Goal: Task Accomplishment & Management: Manage account settings

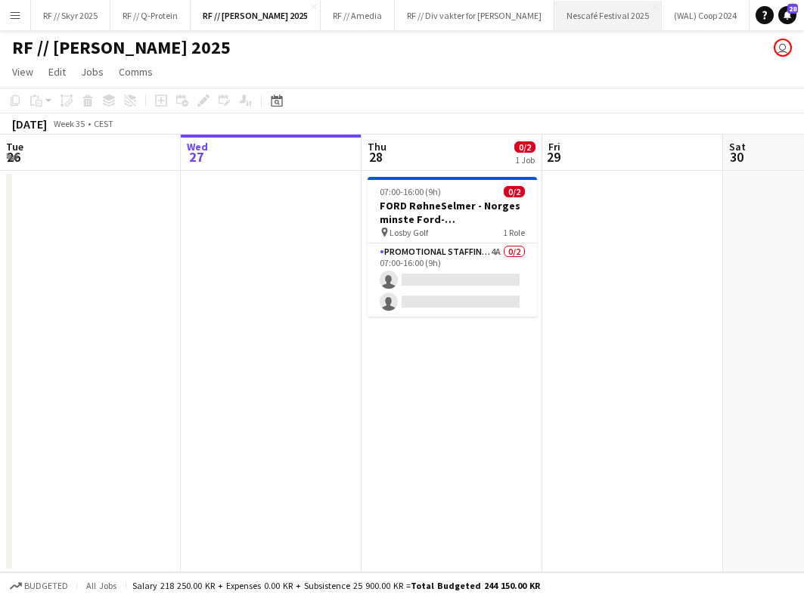
click at [559, 17] on button "Nescafé Festival 2025 Close" at bounding box center [608, 16] width 107 height 30
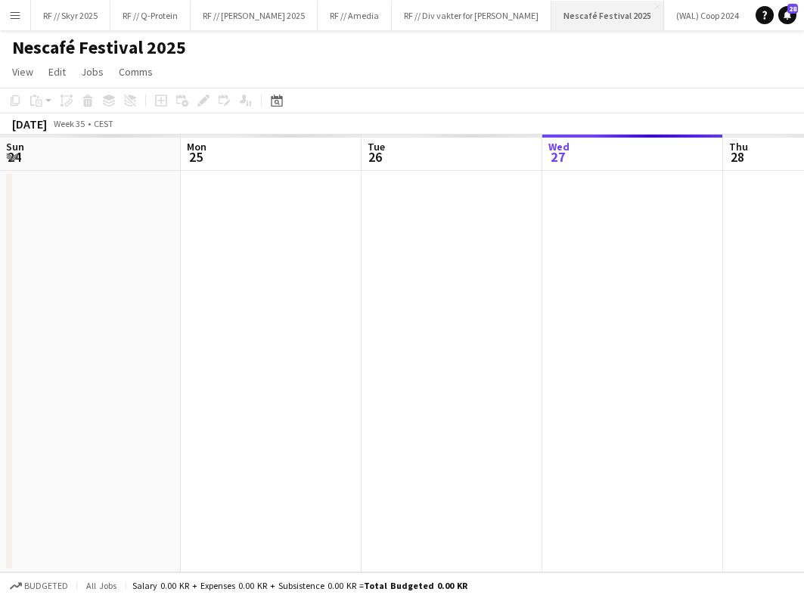
scroll to position [0, 362]
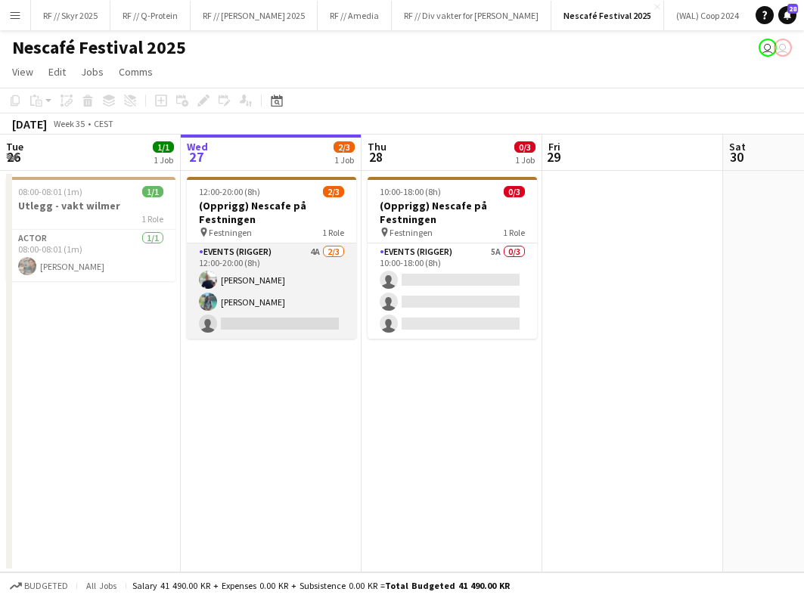
click at [278, 296] on app-card-role "Events (Rigger) 4A [DATE] 12:00-20:00 (8h) [PERSON_NAME] [PERSON_NAME] single-n…" at bounding box center [271, 291] width 169 height 95
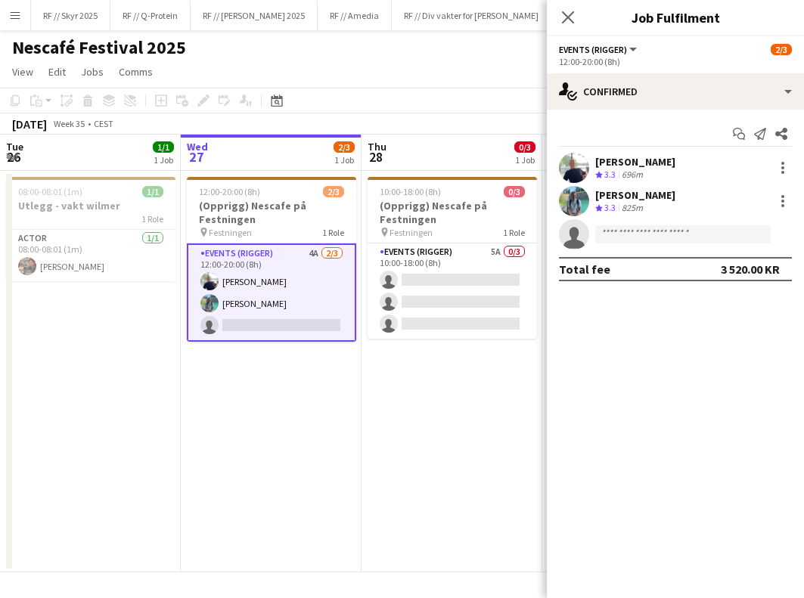
click at [572, 163] on app-user-avatar at bounding box center [574, 168] width 30 height 30
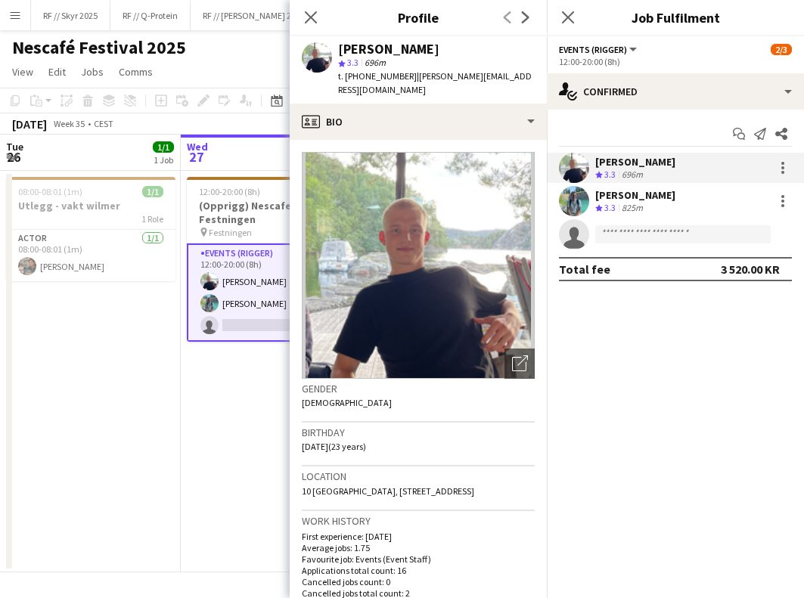
click at [216, 354] on app-date-cell "12:00-20:00 (8h) 2/3 (Opprigg) Nescafe på Festningen pin Festningen 1 Role Even…" at bounding box center [271, 372] width 181 height 402
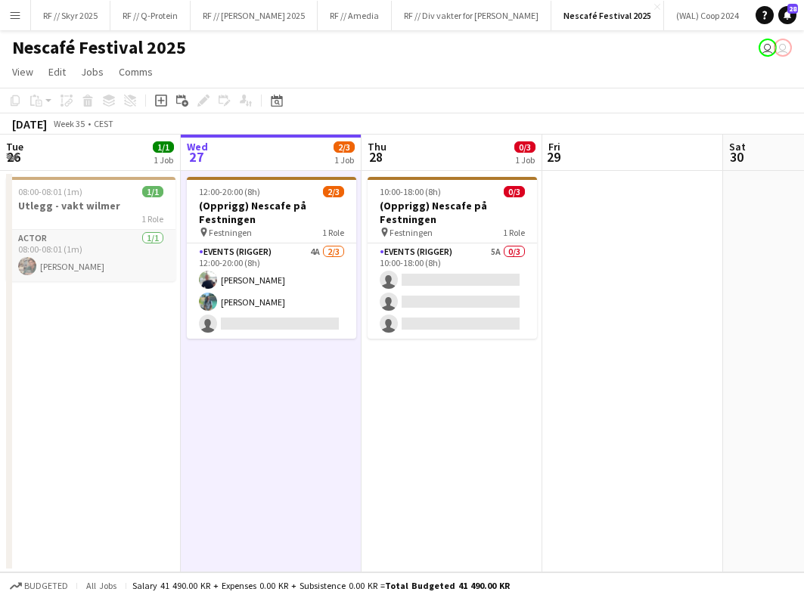
click at [74, 249] on app-card-role "Actor [DATE] 08:00-08:01 (1m) [PERSON_NAME]" at bounding box center [90, 255] width 169 height 51
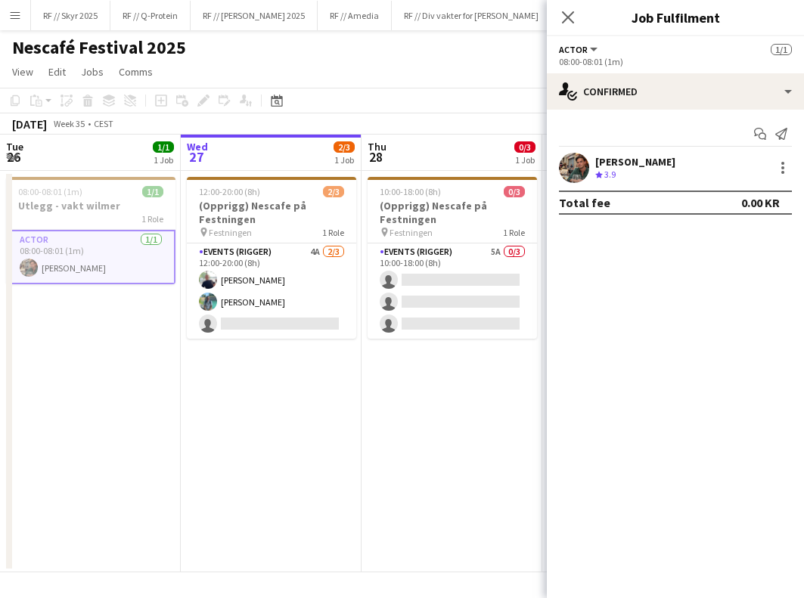
click at [9, 15] on app-icon "Menu" at bounding box center [15, 15] width 12 height 12
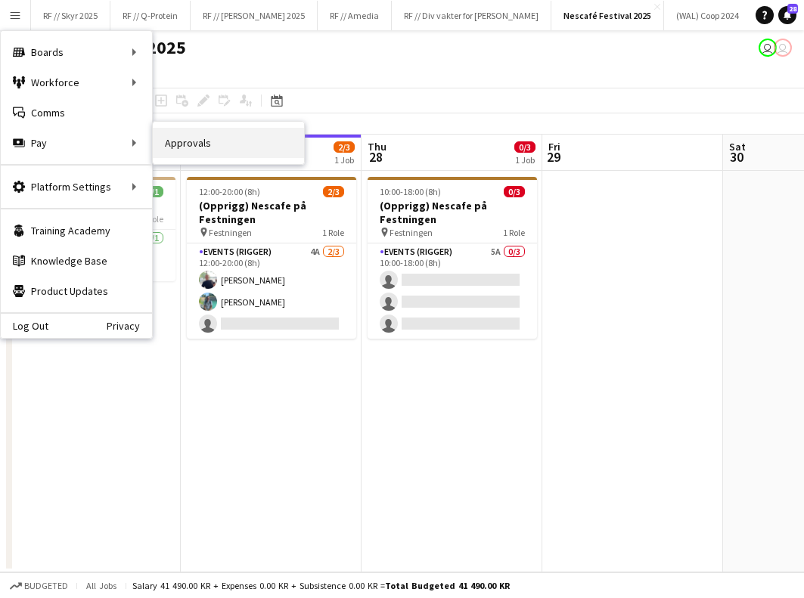
click at [213, 137] on link "Approvals" at bounding box center [228, 143] width 151 height 30
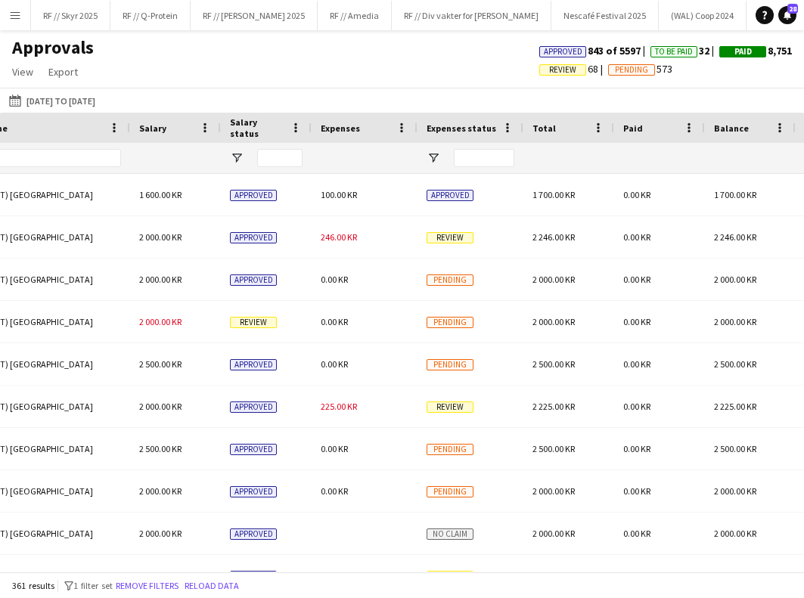
click at [320, 117] on div "Expenses" at bounding box center [365, 128] width 106 height 30
click at [334, 125] on span "Expenses" at bounding box center [340, 128] width 39 height 11
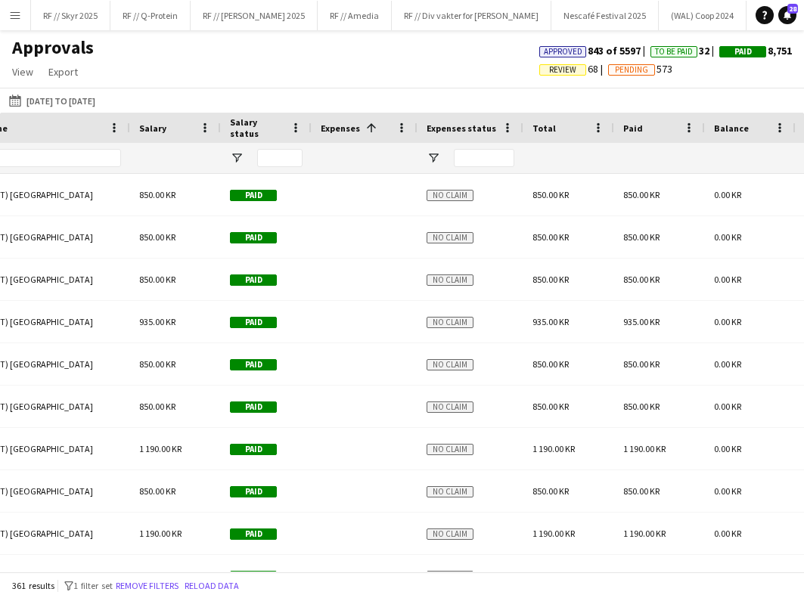
click at [339, 137] on div "Expenses 1" at bounding box center [356, 128] width 70 height 23
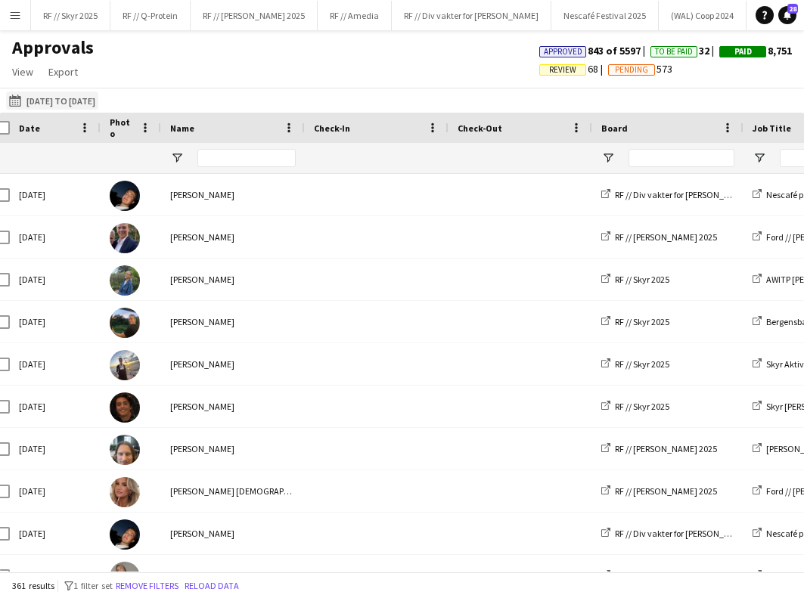
click at [87, 104] on button "[DATE] to [DATE] [DATE] to [DATE]" at bounding box center [52, 101] width 92 height 18
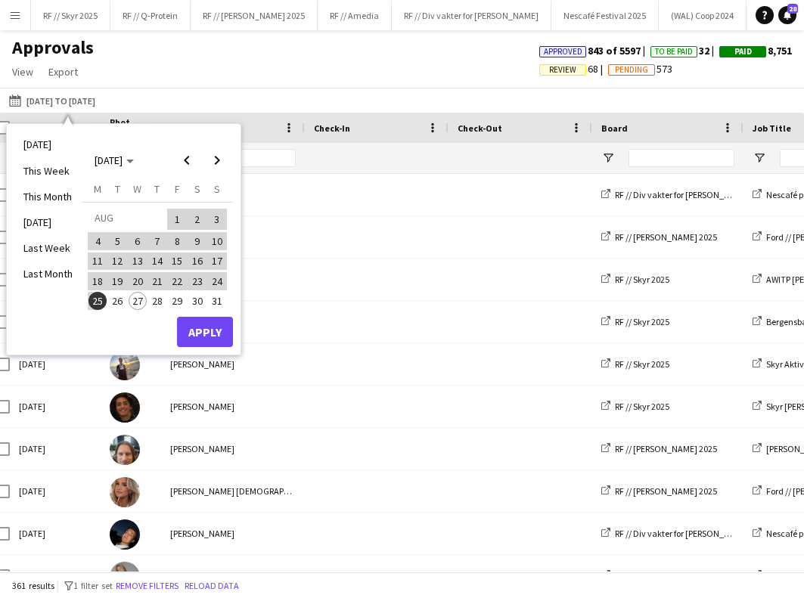
click at [137, 300] on span "27" at bounding box center [138, 301] width 18 height 18
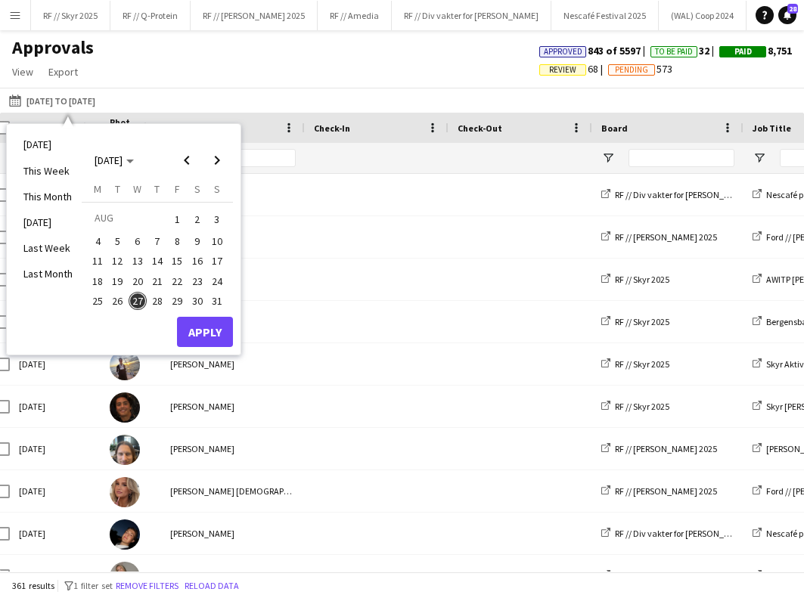
click at [94, 301] on span "25" at bounding box center [98, 301] width 18 height 18
click at [210, 328] on button "Apply" at bounding box center [205, 332] width 56 height 30
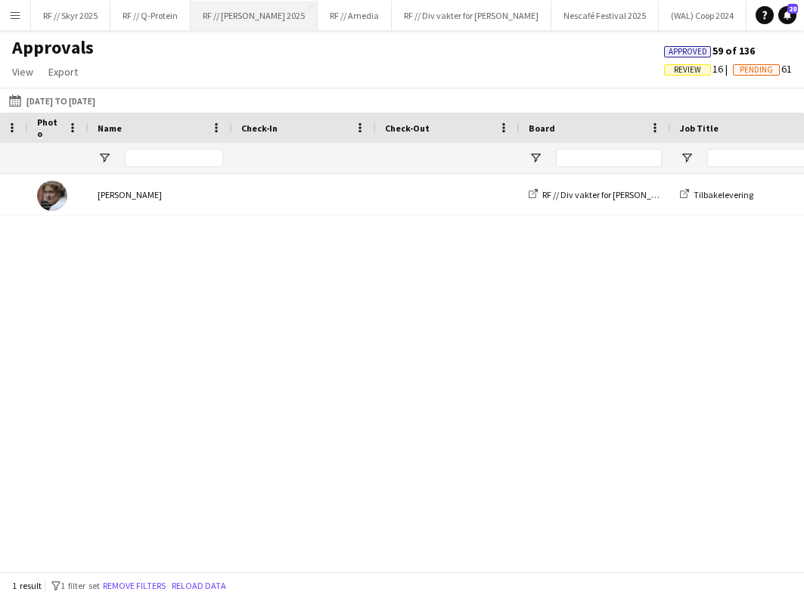
click at [241, 17] on button "RF // [PERSON_NAME] 2025 Close" at bounding box center [254, 16] width 127 height 30
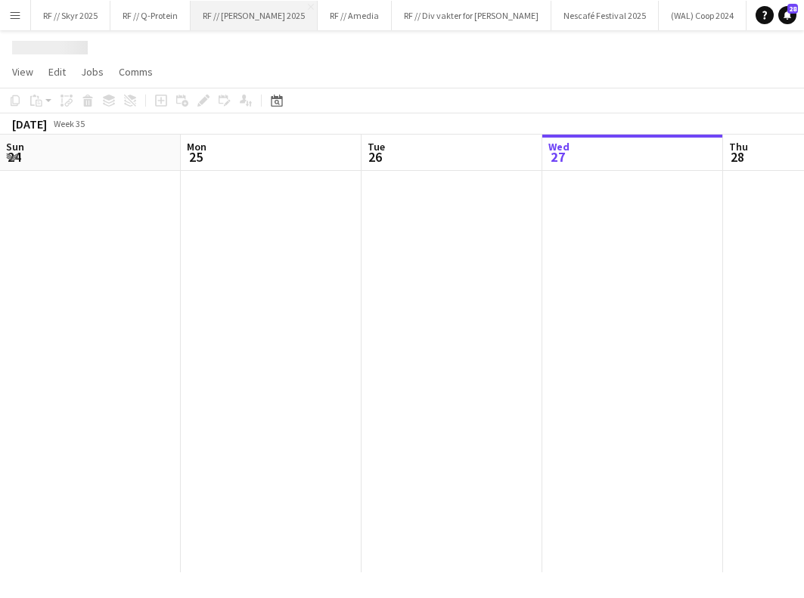
scroll to position [0, 362]
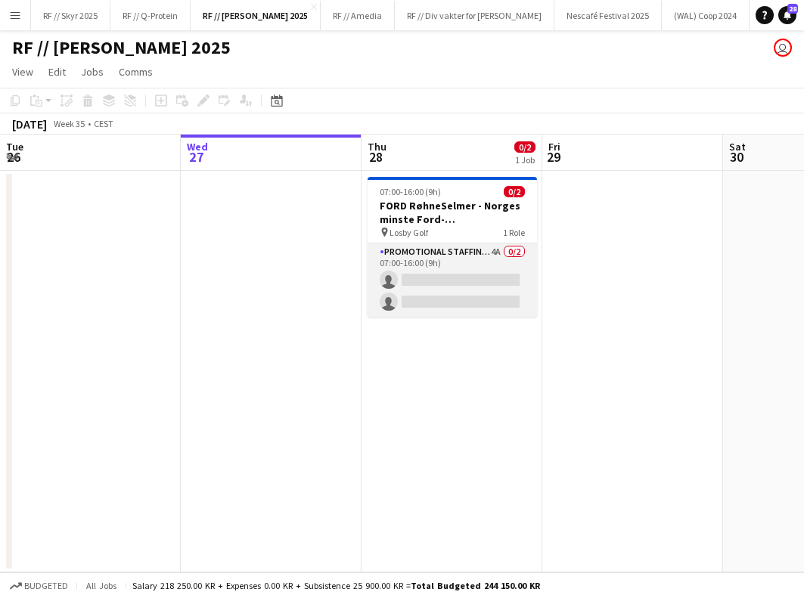
click at [453, 269] on app-card-role "Promotional Staffing (Brand Ambassadors) 4A 0/2 07:00-16:00 (9h) single-neutral…" at bounding box center [452, 280] width 169 height 73
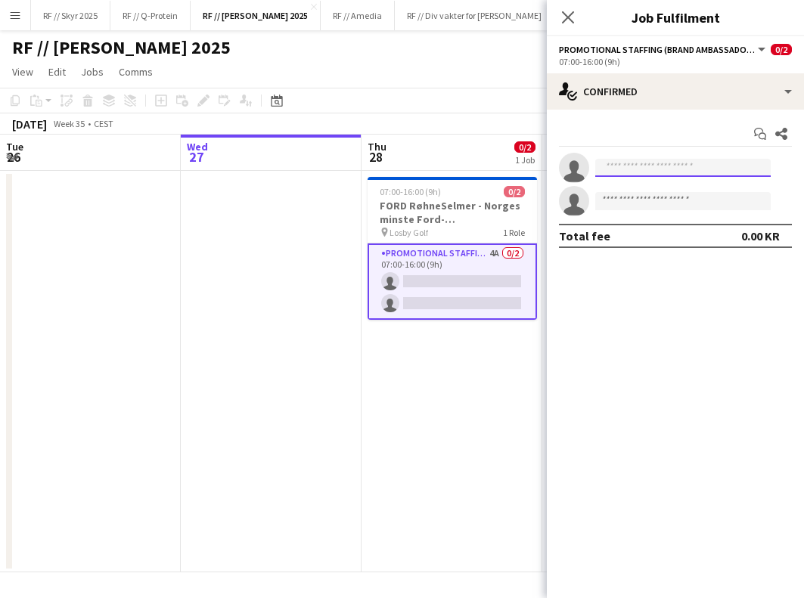
click at [667, 162] on input at bounding box center [683, 168] width 176 height 18
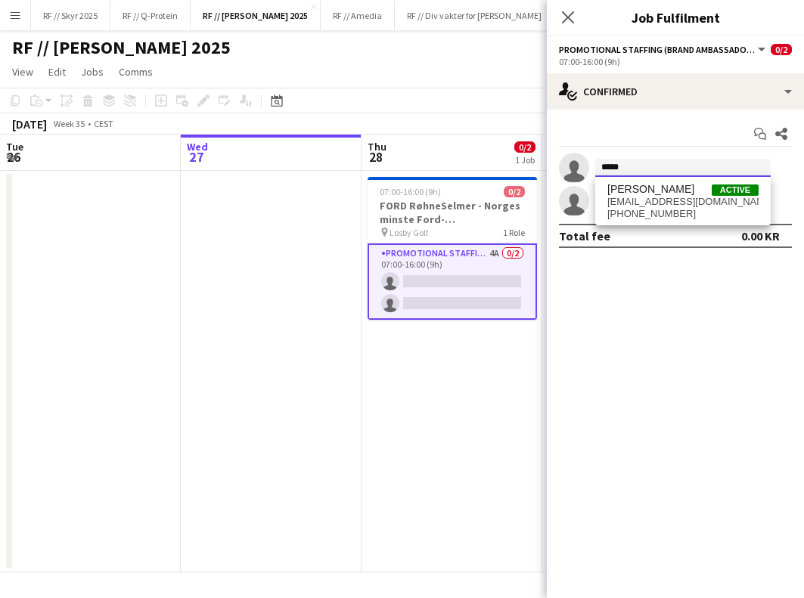
type input "*****"
click at [400, 312] on app-card-role "Promotional Staffing (Brand Ambassadors) 4A 0/2 07:00-16:00 (9h) single-neutral…" at bounding box center [452, 282] width 169 height 76
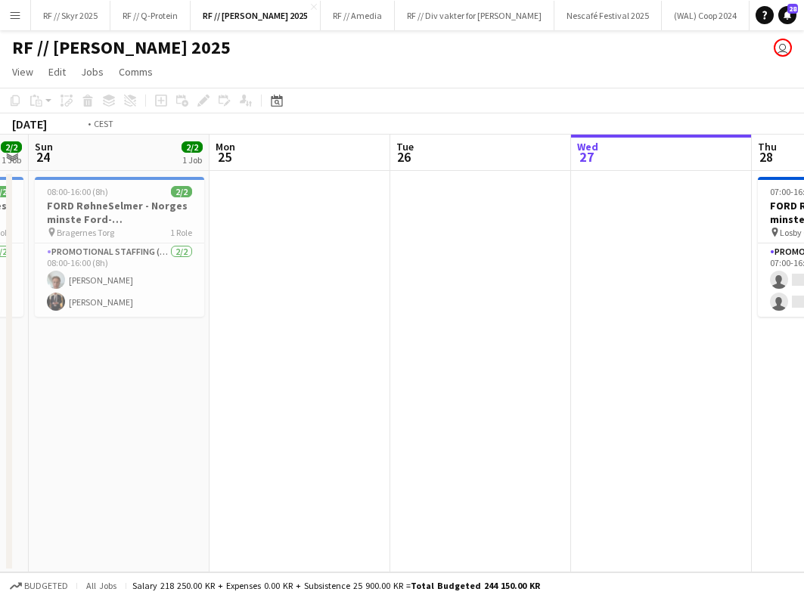
scroll to position [0, 548]
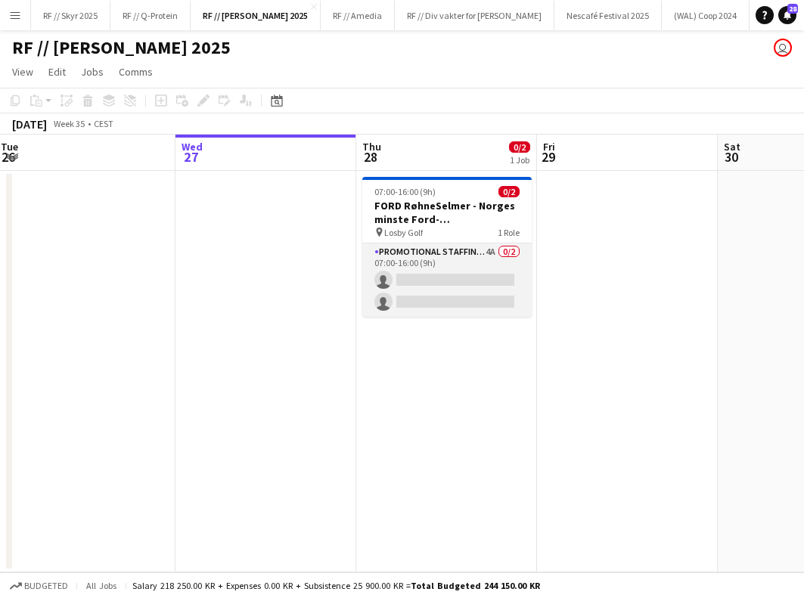
click at [417, 291] on app-card-role "Promotional Staffing (Brand Ambassadors) 4A 0/2 07:00-16:00 (9h) single-neutral…" at bounding box center [446, 280] width 169 height 73
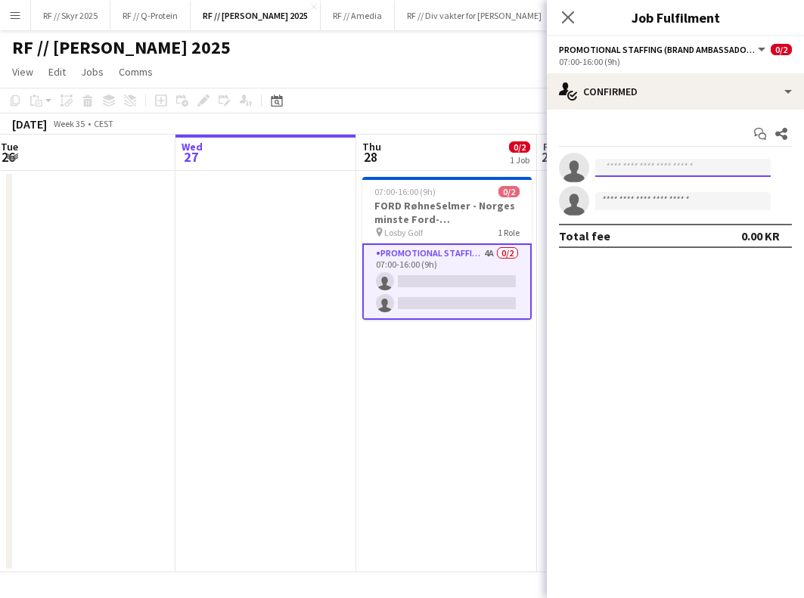
click at [675, 166] on input at bounding box center [683, 168] width 176 height 18
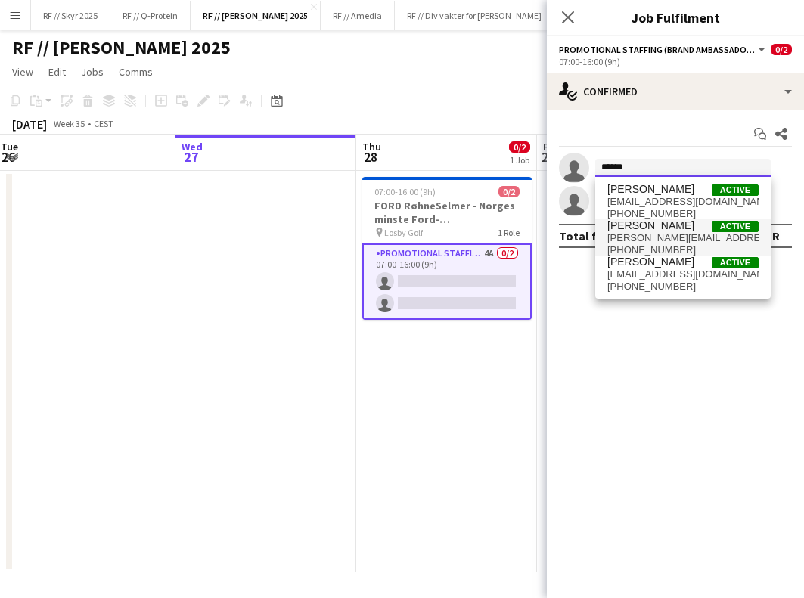
type input "******"
click at [682, 225] on span "[PERSON_NAME] Active" at bounding box center [683, 225] width 151 height 13
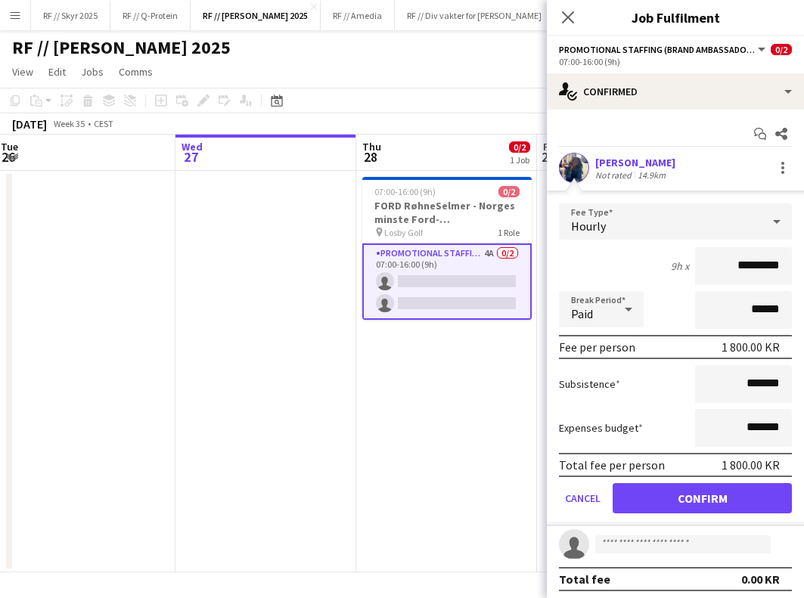
click at [661, 499] on button "Confirm" at bounding box center [702, 498] width 179 height 30
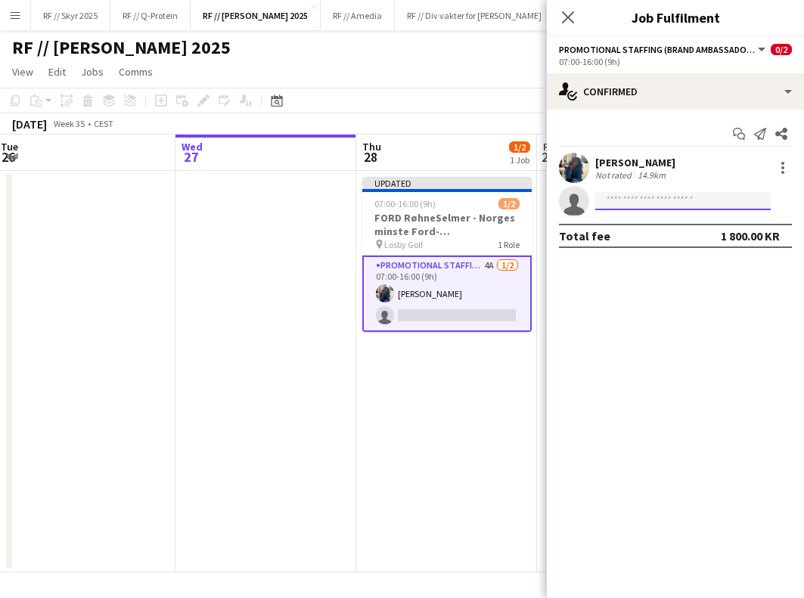
click at [630, 208] on input at bounding box center [683, 201] width 176 height 18
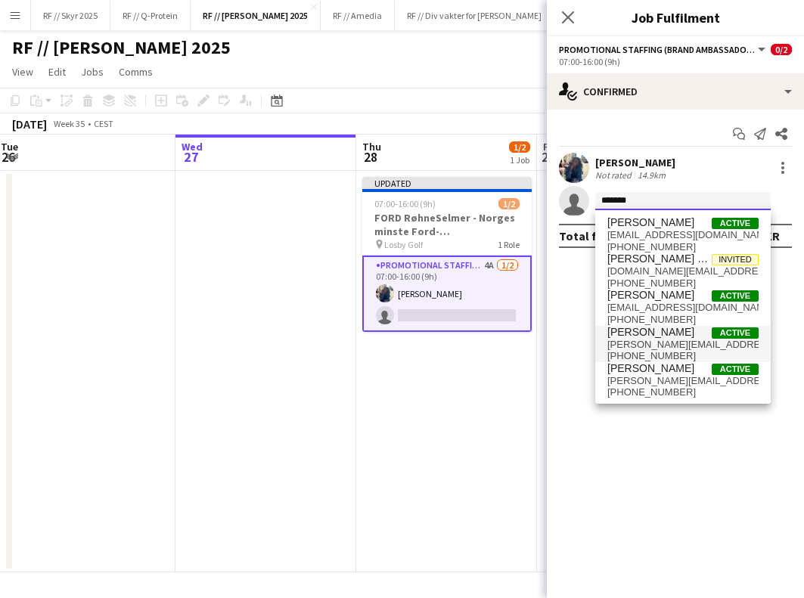
type input "*******"
click at [685, 347] on span "[PERSON_NAME][EMAIL_ADDRESS][DOMAIN_NAME]" at bounding box center [683, 345] width 151 height 12
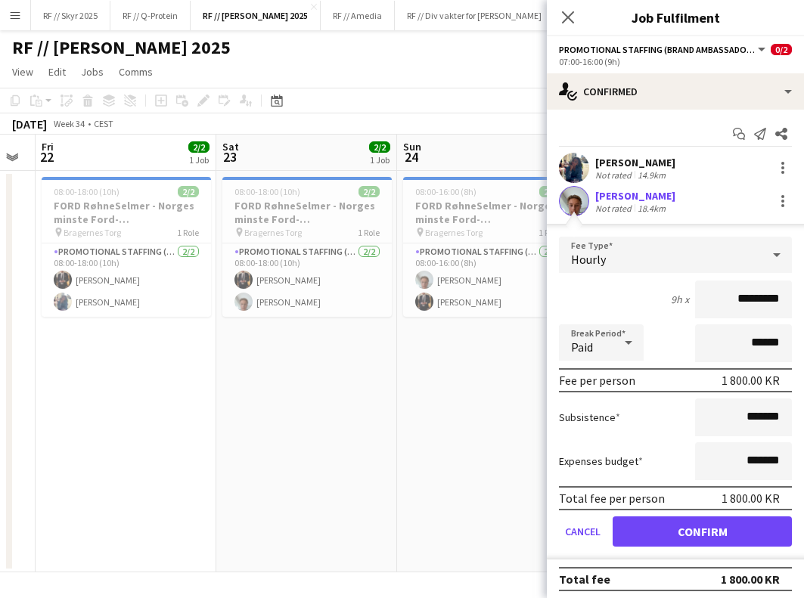
scroll to position [0, 303]
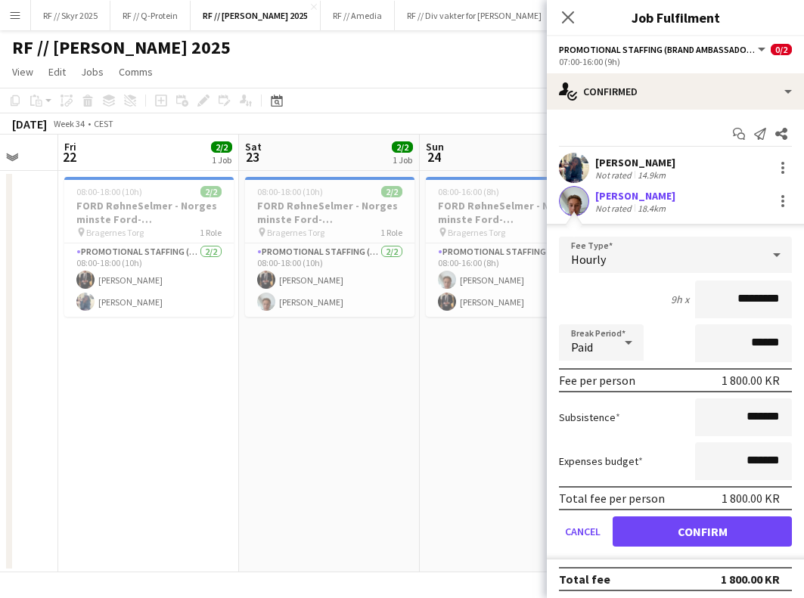
click at [694, 530] on button "Confirm" at bounding box center [702, 532] width 179 height 30
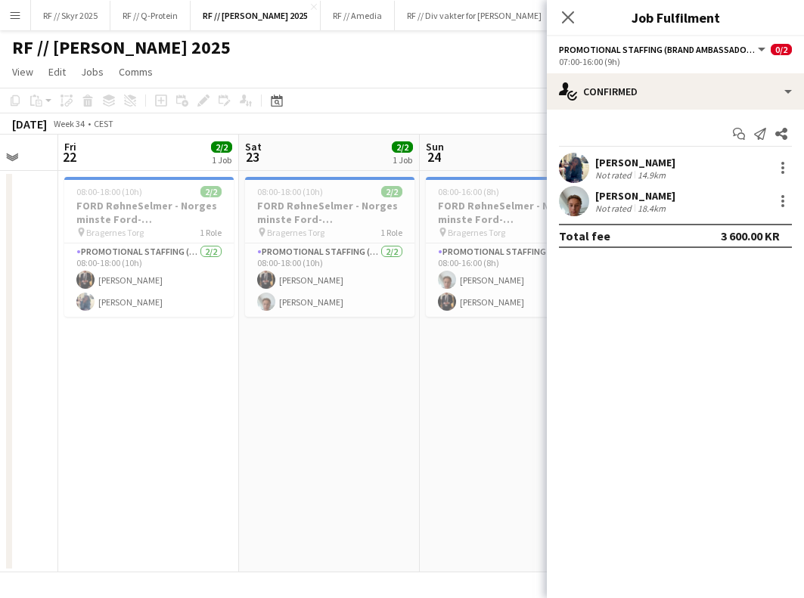
click at [489, 428] on app-date-cell "08:00-16:00 (8h) 2/2 FORD RøhneSelmer - Norges minste Ford-forhandlerkontor pin…" at bounding box center [510, 372] width 181 height 402
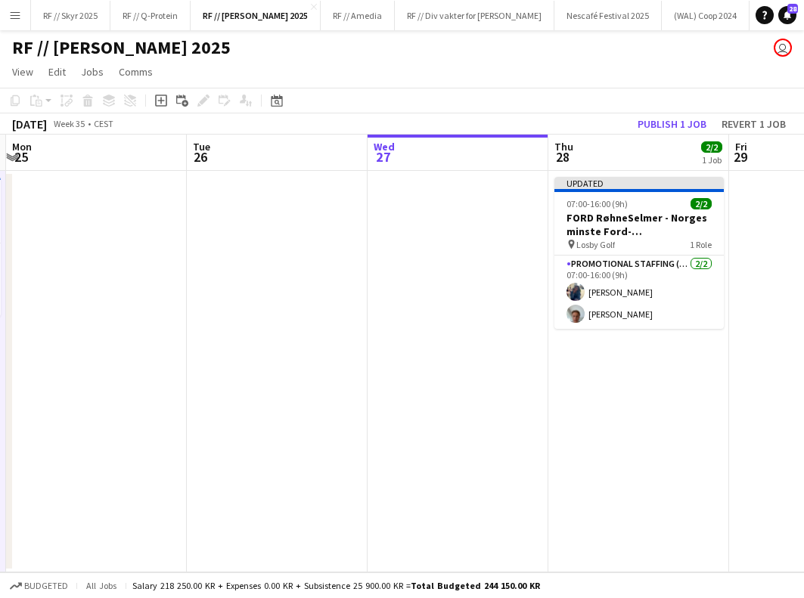
scroll to position [0, 362]
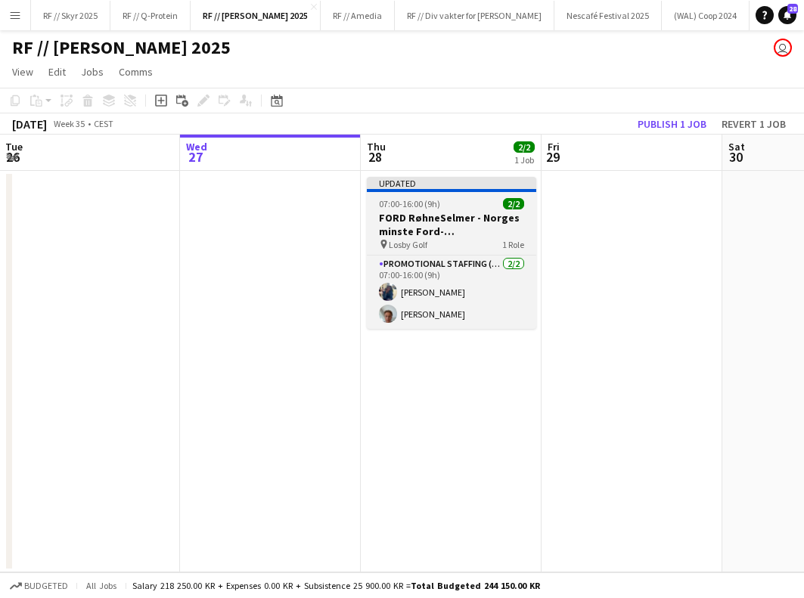
click at [449, 226] on h3 "FORD RøhneSelmer - Norges minste Ford-forhandlerkontor" at bounding box center [451, 224] width 169 height 27
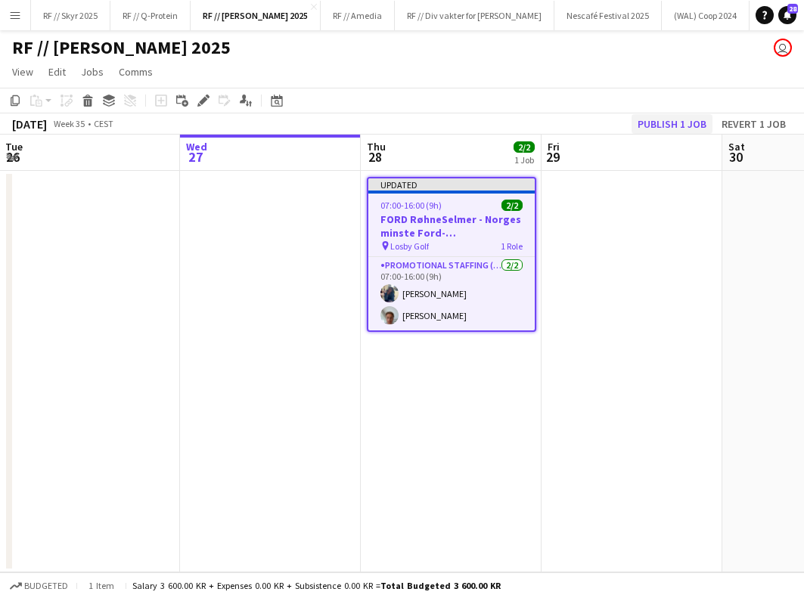
click at [679, 126] on button "Publish 1 job" at bounding box center [672, 124] width 81 height 20
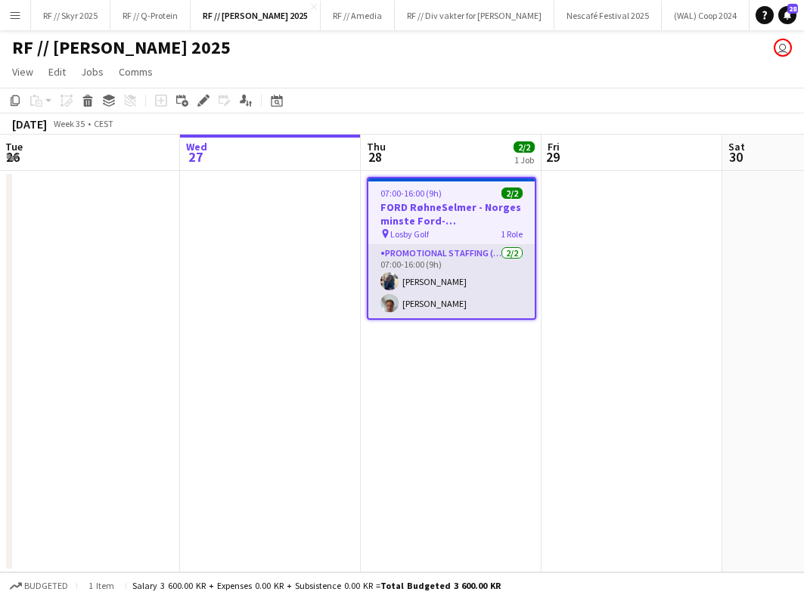
click at [445, 284] on app-card-role "Promotional Staffing (Brand Ambassadors) [DATE] 07:00-16:00 (9h) [PERSON_NAME]" at bounding box center [451, 281] width 166 height 73
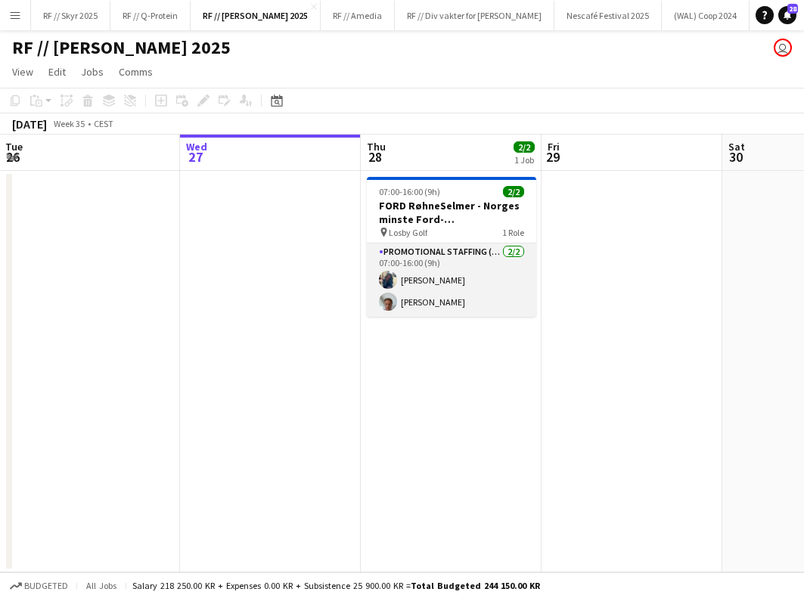
click at [408, 267] on app-card-role "Promotional Staffing (Brand Ambassadors) [DATE] 07:00-16:00 (9h) [PERSON_NAME]" at bounding box center [451, 280] width 169 height 73
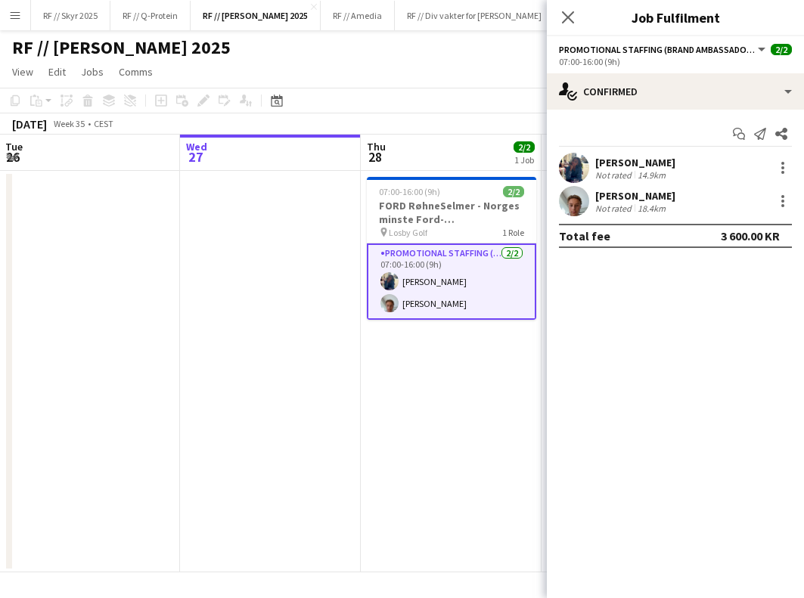
click at [558, 161] on div "[PERSON_NAME] Not rated 14.9km" at bounding box center [675, 168] width 257 height 30
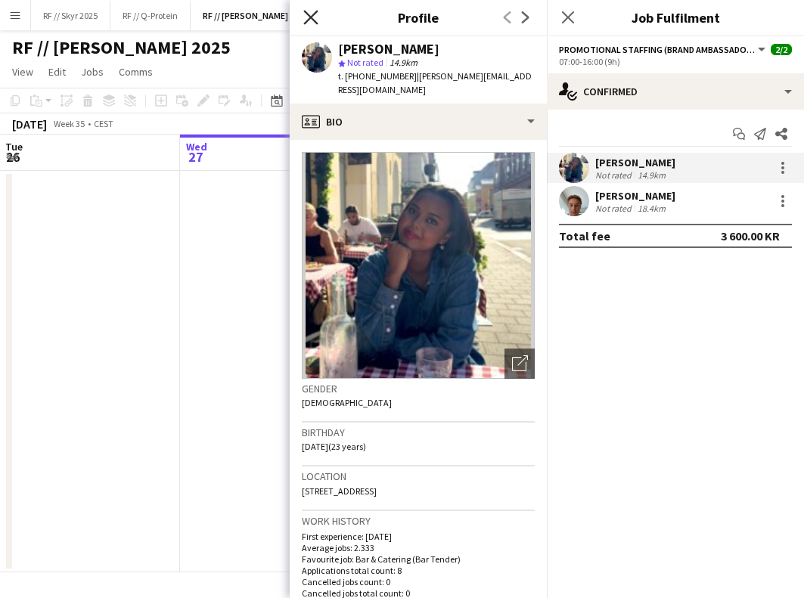
click at [306, 18] on icon "Close pop-in" at bounding box center [310, 17] width 14 height 14
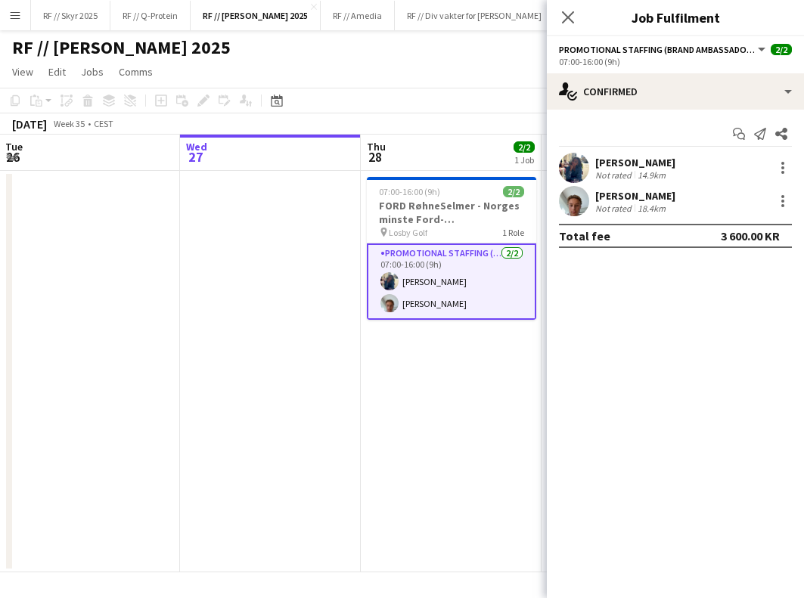
click at [582, 199] on app-user-avatar at bounding box center [574, 201] width 30 height 30
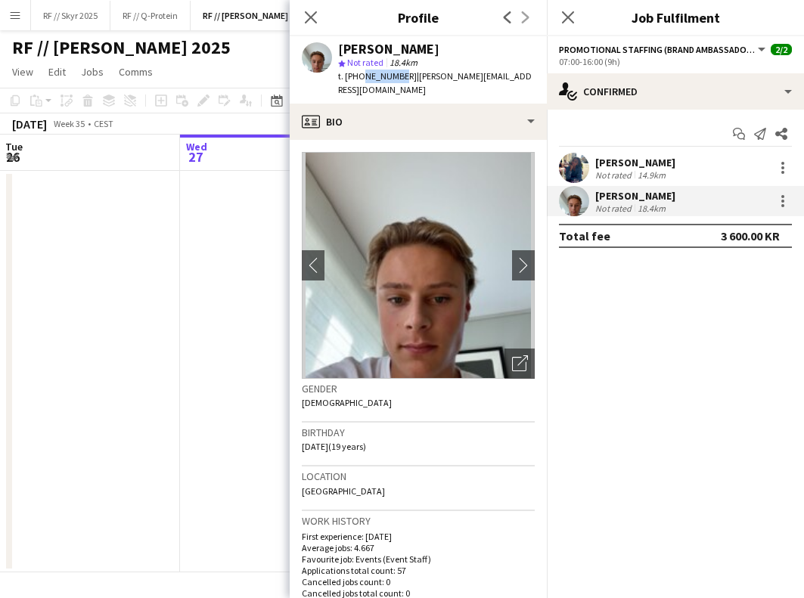
drag, startPoint x: 396, startPoint y: 77, endPoint x: 359, endPoint y: 76, distance: 37.1
click at [359, 76] on span "t. [PHONE_NUMBER]" at bounding box center [377, 75] width 79 height 11
copy span "95427834"
